Goal: Check status

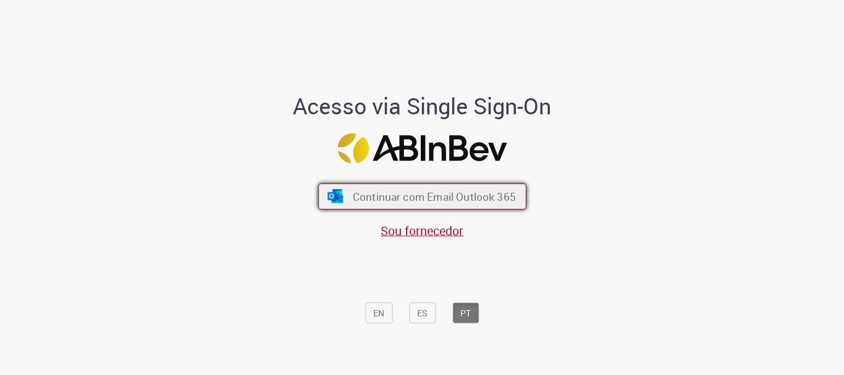
click at [491, 196] on span "Continuar com Email Outlook 365" at bounding box center [433, 197] width 163 height 14
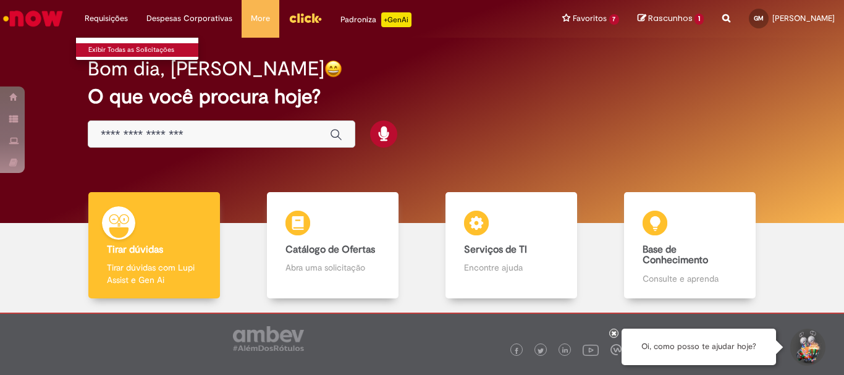
click at [120, 49] on link "Exibir Todas as Solicitações" at bounding box center [144, 50] width 136 height 14
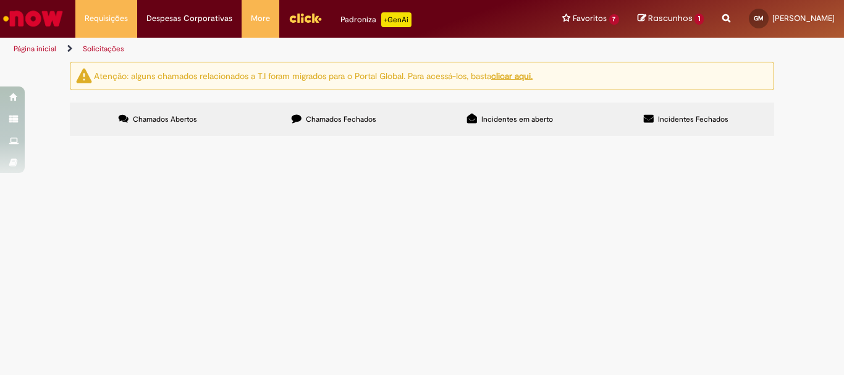
click at [320, 112] on label "Chamados Fechados" at bounding box center [334, 119] width 176 height 33
click at [0, 0] on span "engrenagem elevador E3" at bounding box center [0, 0] width 0 height 0
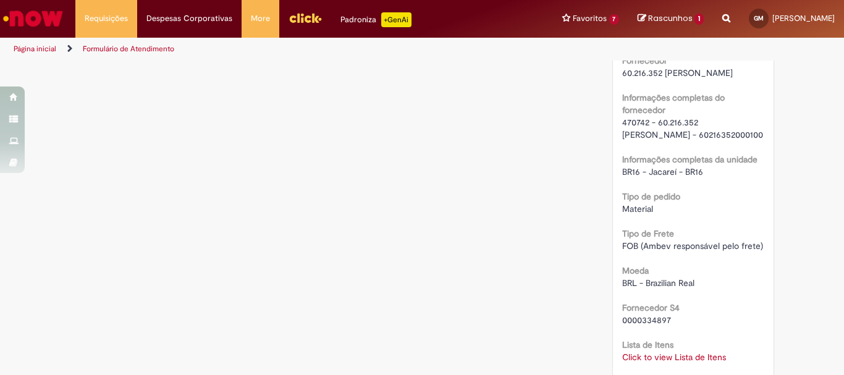
scroll to position [988, 0]
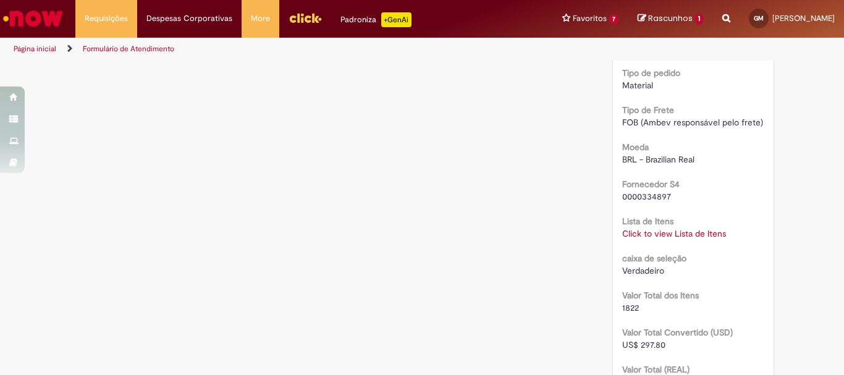
click at [677, 233] on link "Click to view Lista de Itens" at bounding box center [674, 233] width 104 height 11
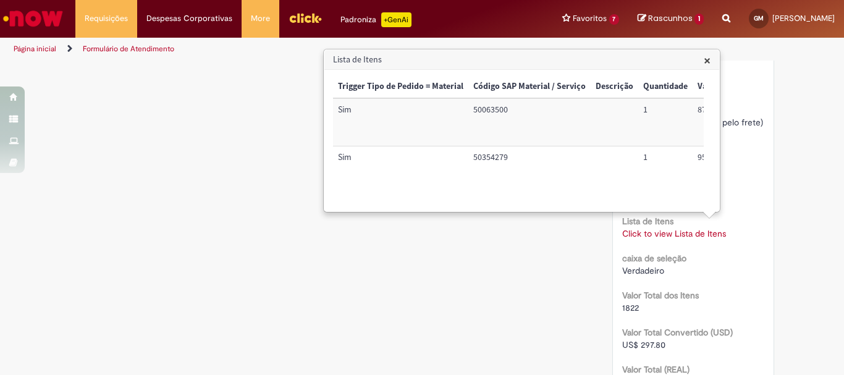
click at [494, 112] on td "50063500" at bounding box center [529, 122] width 122 height 48
copy td "50063500"
